Goal: Information Seeking & Learning: Find specific fact

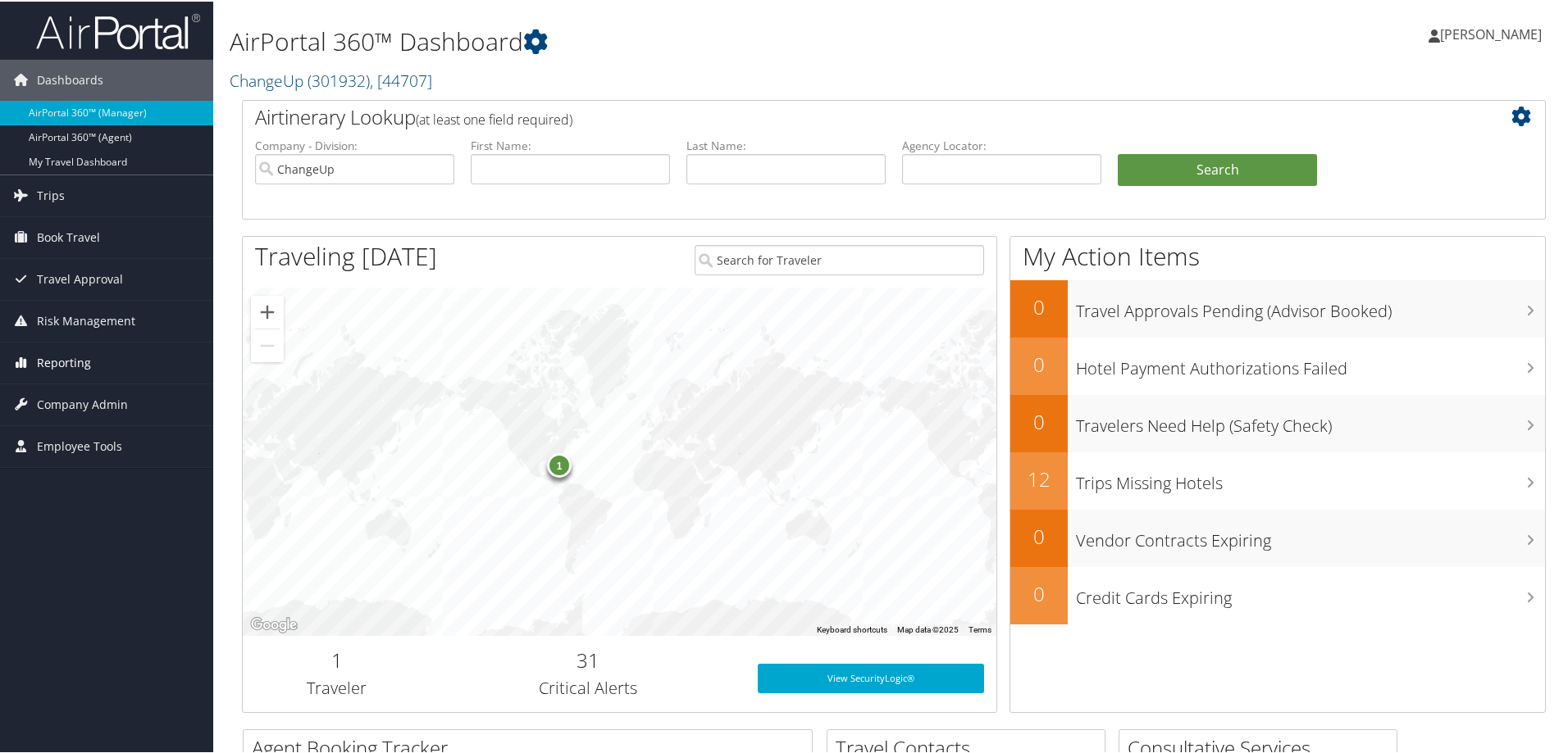
click at [91, 366] on link "Reporting" at bounding box center [106, 362] width 213 height 41
click at [101, 399] on link "Unused Tickets" at bounding box center [106, 394] width 213 height 24
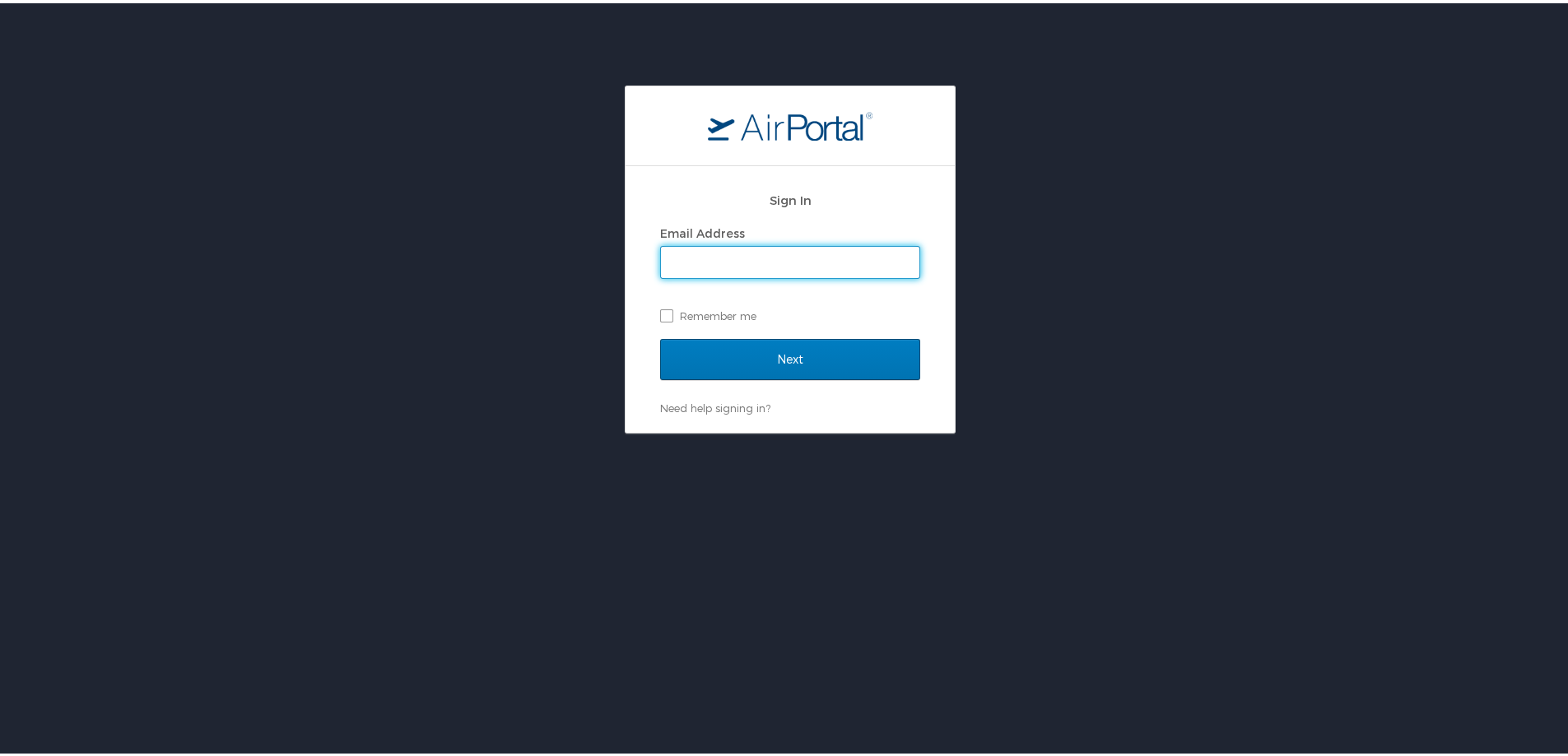
type input "chris.wasielewski@cbtravel.com"
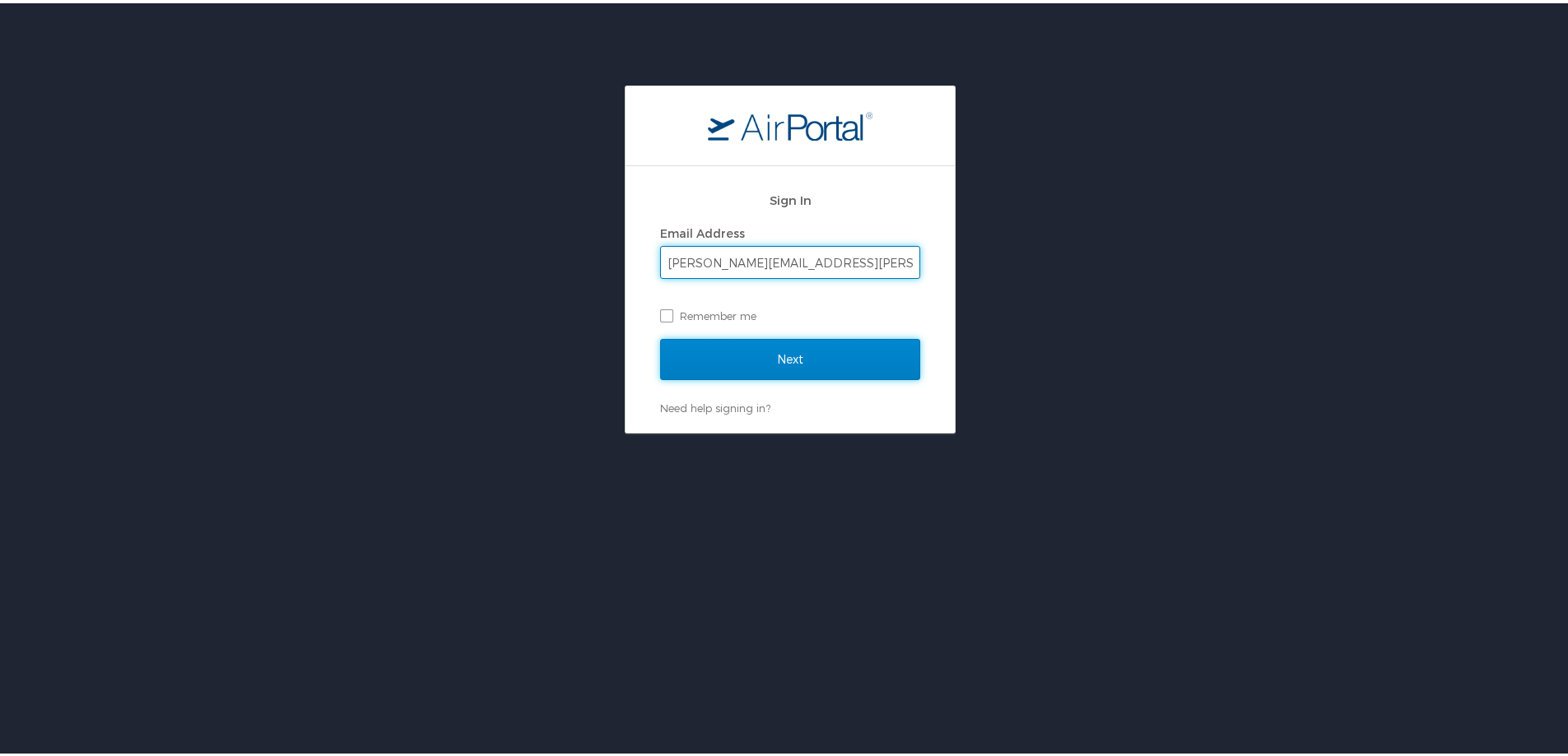
click at [758, 352] on input "Next" at bounding box center [790, 357] width 260 height 41
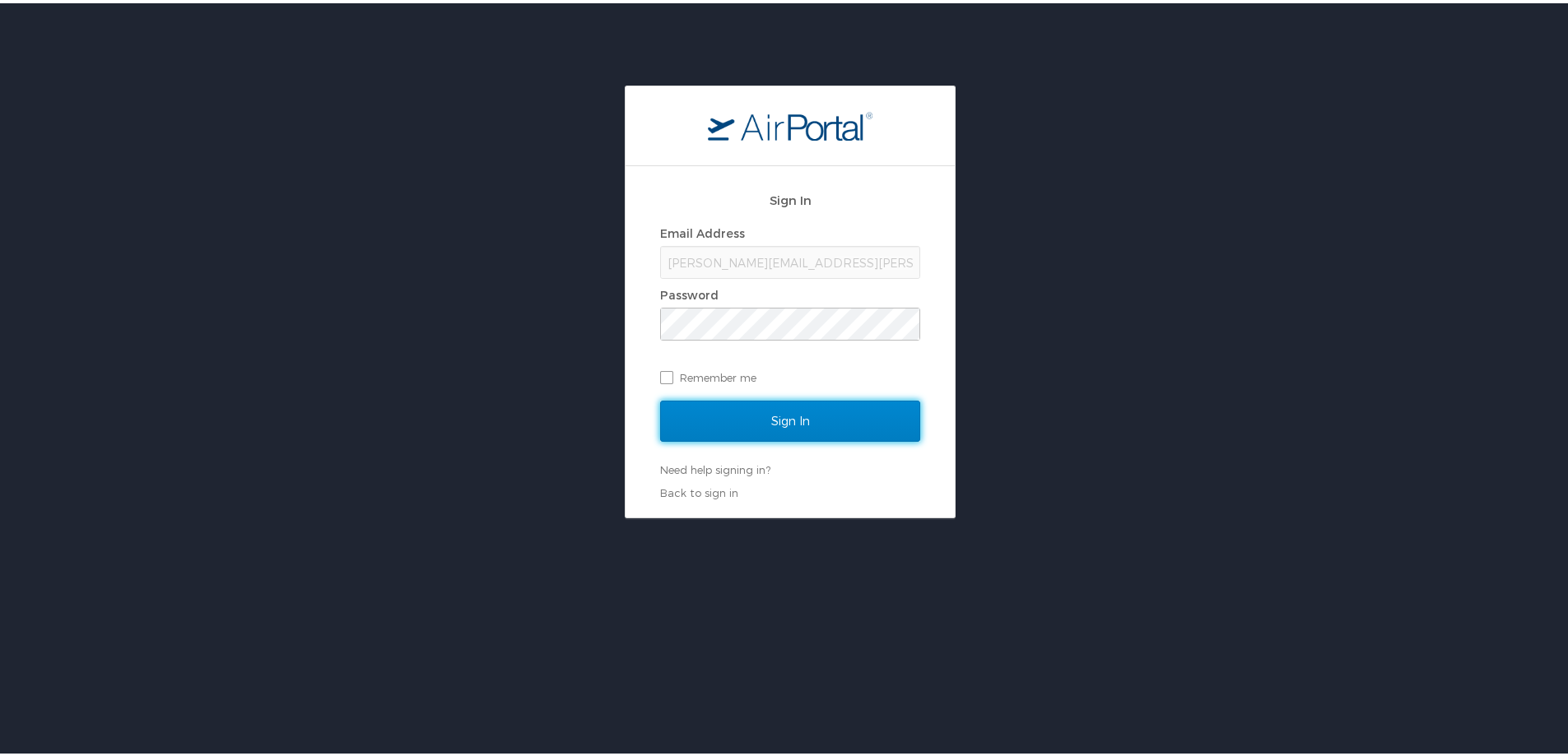
click at [750, 410] on input "Sign In" at bounding box center [790, 418] width 260 height 41
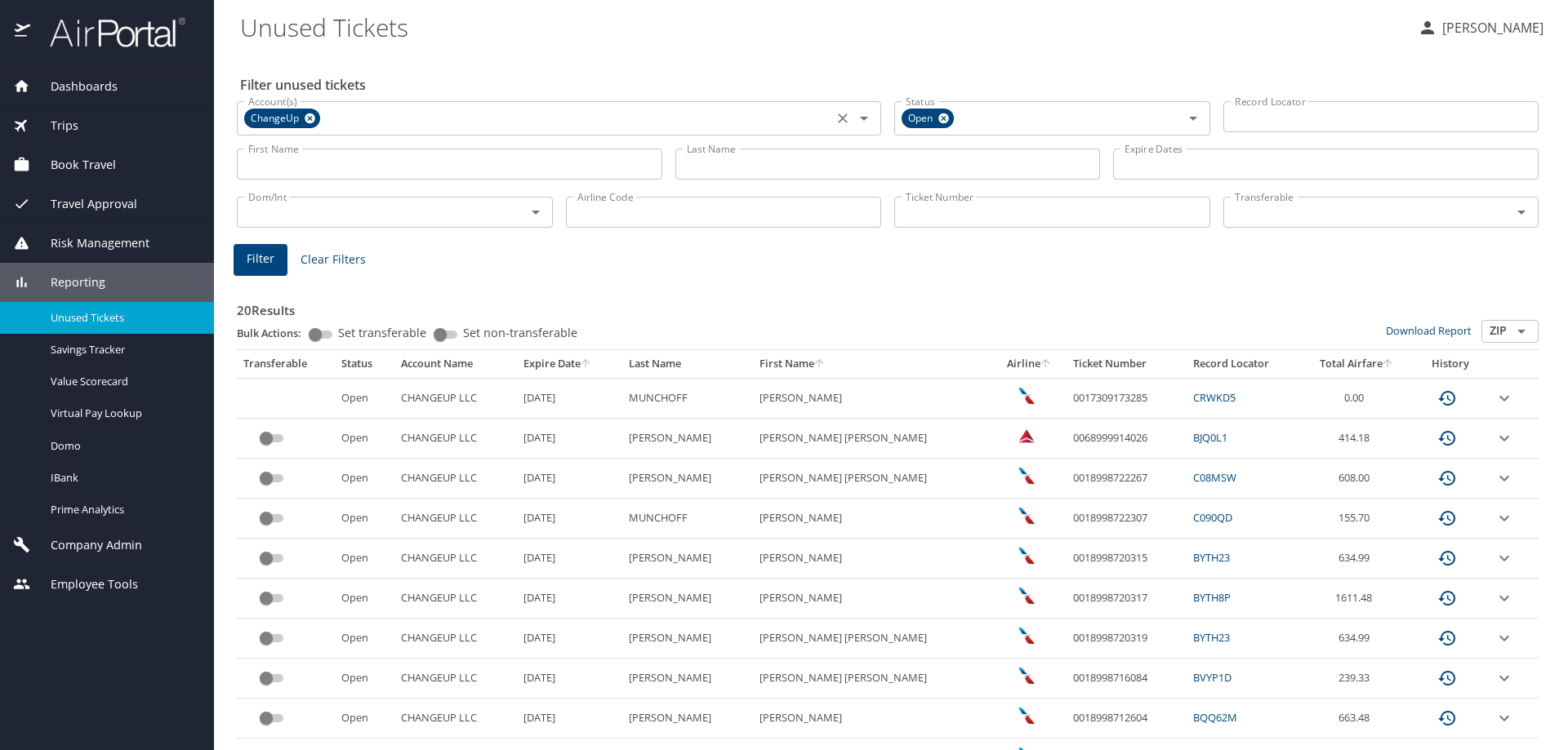
drag, startPoint x: 309, startPoint y: 112, endPoint x: 341, endPoint y: 117, distance: 32.4
click at [309, 114] on icon at bounding box center [309, 118] width 13 height 18
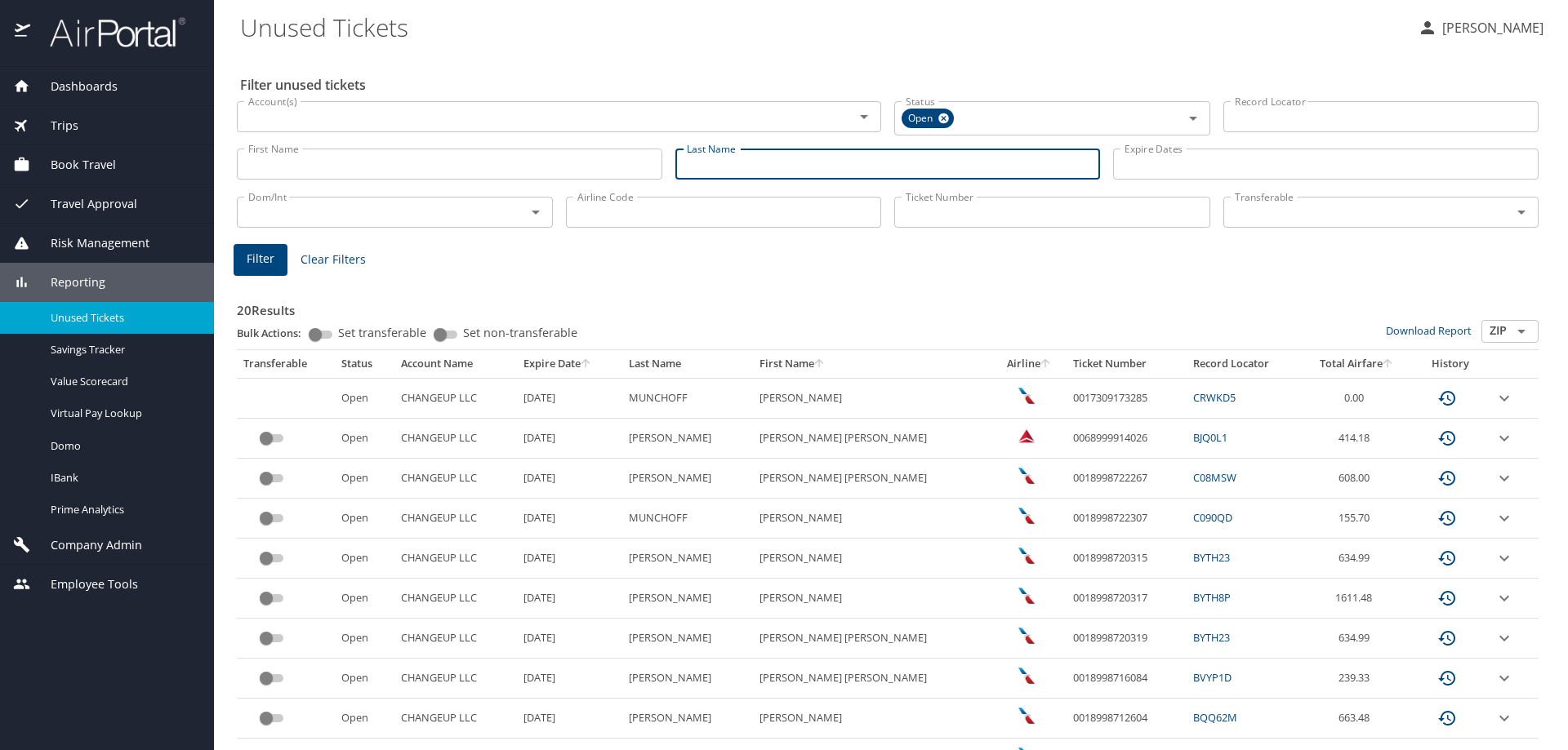
click at [685, 165] on input "Last Name" at bounding box center [888, 164] width 425 height 31
type input "wammack"
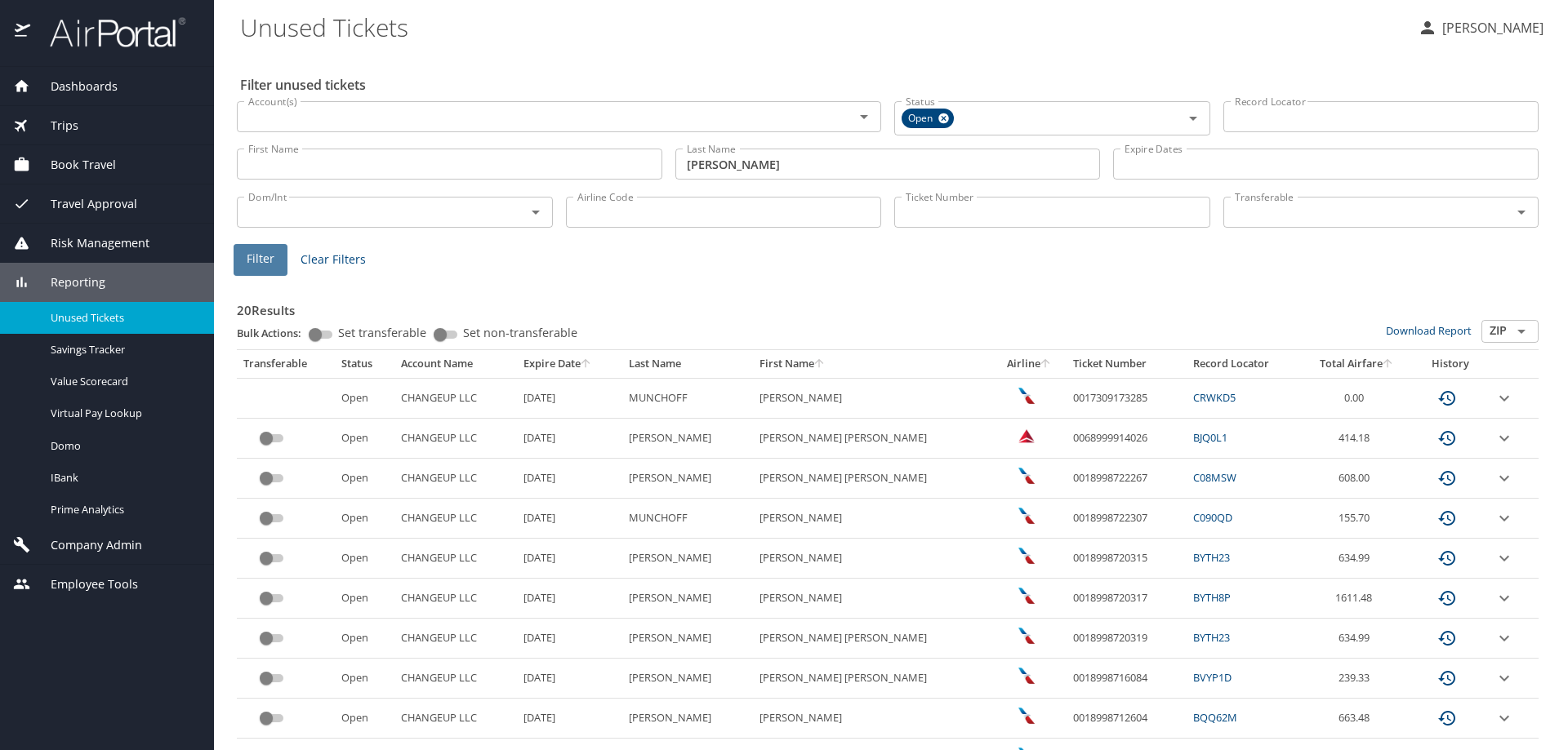
click at [262, 257] on span "Filter" at bounding box center [260, 259] width 28 height 20
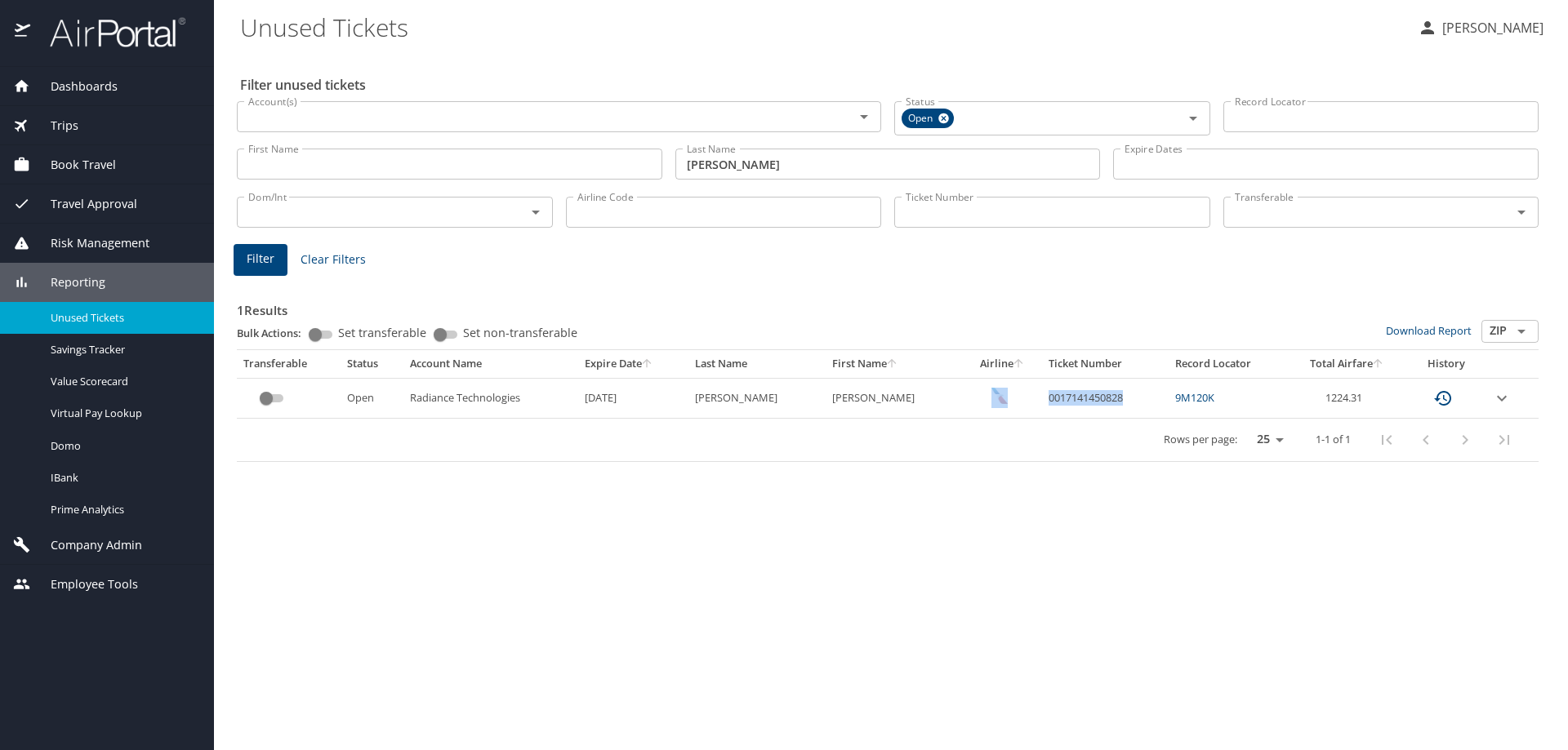
drag, startPoint x: 1113, startPoint y: 398, endPoint x: 1024, endPoint y: 396, distance: 89.0
click at [1024, 396] on tr "Open Radiance Technologies 11/18/2025 WAMMACK MARDINA HOLLIS 0017141450828 9M12…" at bounding box center [887, 397] width 1301 height 40
copy tr "0017141450828"
